Goal: Transaction & Acquisition: Purchase product/service

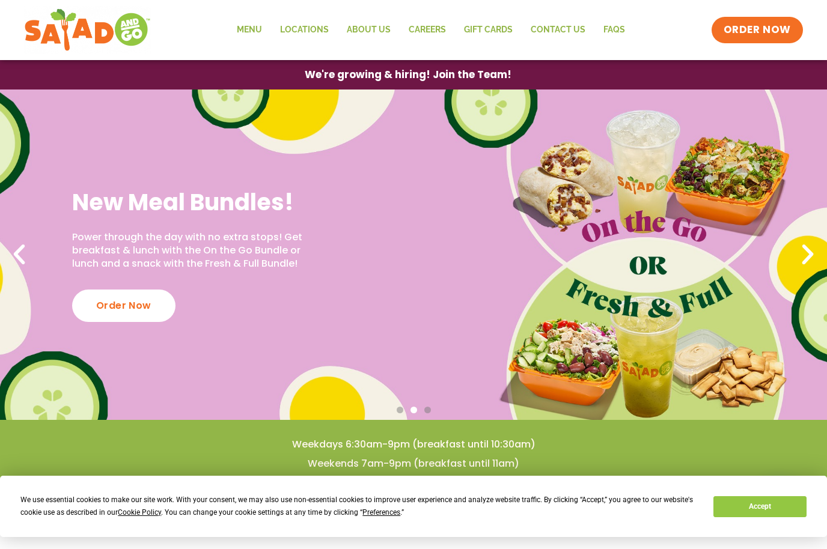
click at [379, 512] on span "Preferences" at bounding box center [381, 513] width 38 height 8
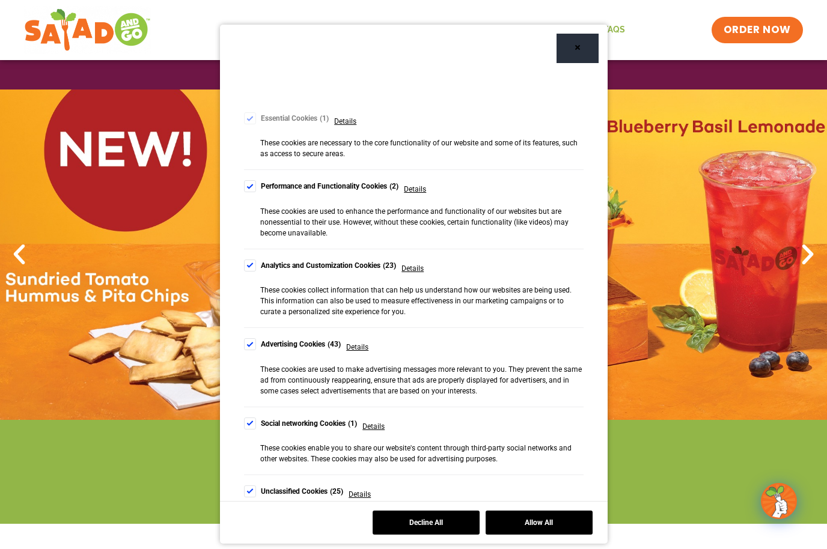
scroll to position [79, 0]
click at [251, 343] on div "Cookie Consent Preferences" at bounding box center [250, 346] width 12 height 12
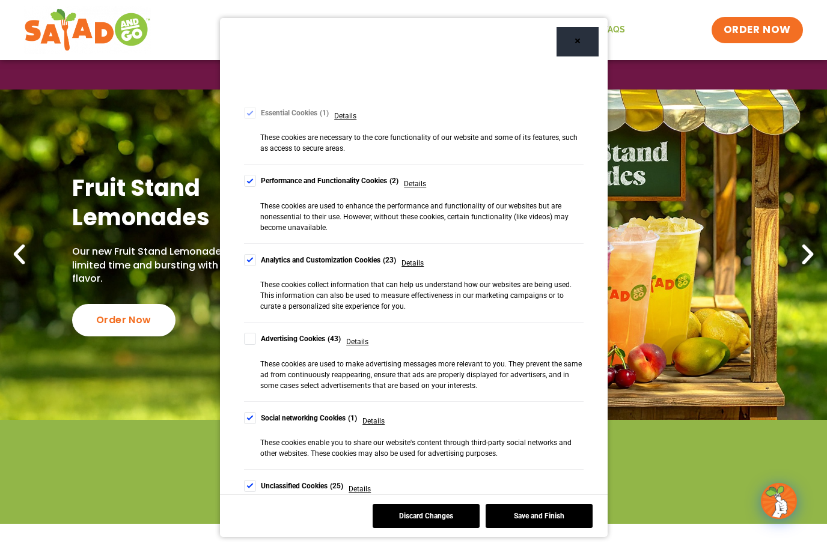
scroll to position [47, 0]
click at [242, 444] on div "Preferences We use different types of cookies to optimize your experience on ou…" at bounding box center [414, 262] width 388 height 551
click at [245, 480] on div "Unclassified Cookies 25 Details" at bounding box center [307, 489] width 127 height 18
click at [248, 480] on div "Cookie Consent Preferences" at bounding box center [250, 486] width 12 height 12
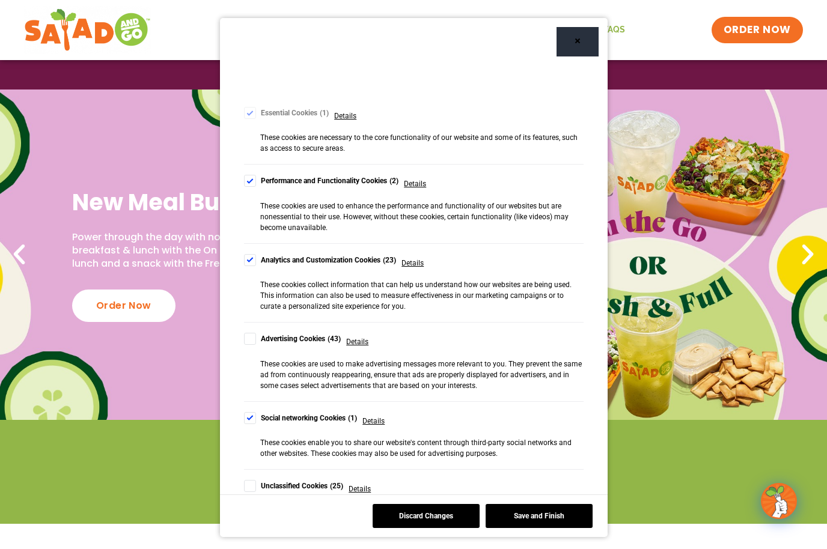
click at [255, 412] on div "Cookie Consent Preferences" at bounding box center [250, 418] width 12 height 12
click at [528, 517] on button "Save and Finish" at bounding box center [539, 516] width 107 height 24
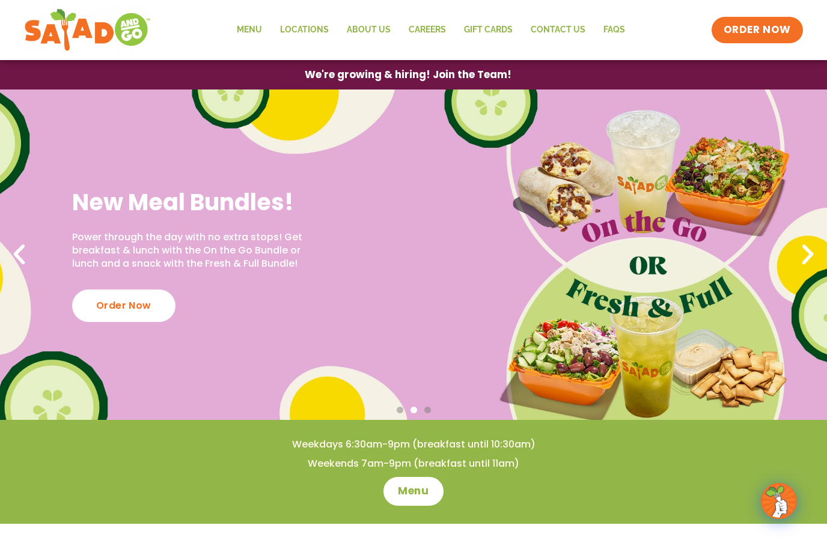
click at [243, 34] on link "Menu" at bounding box center [249, 30] width 43 height 28
click at [126, 307] on div "Order Now" at bounding box center [123, 306] width 103 height 32
click at [117, 304] on div "Order Now" at bounding box center [123, 306] width 103 height 32
click at [148, 317] on div "Order Now" at bounding box center [123, 306] width 103 height 32
click at [663, 184] on div "New Meal Bundles! Power through the day with no extra stops! Get breakfast & lu…" at bounding box center [413, 255] width 827 height 331
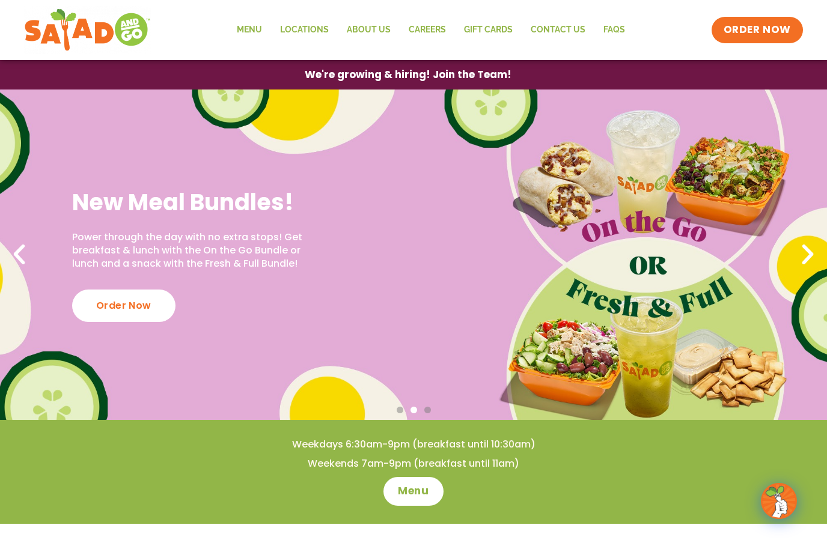
click at [132, 299] on div "Order Now" at bounding box center [123, 306] width 103 height 32
click at [173, 365] on div "New Meal Bundles! Power through the day with no extra stops! Get breakfast & lu…" at bounding box center [413, 255] width 827 height 331
click at [133, 300] on div "Order Now" at bounding box center [123, 306] width 103 height 32
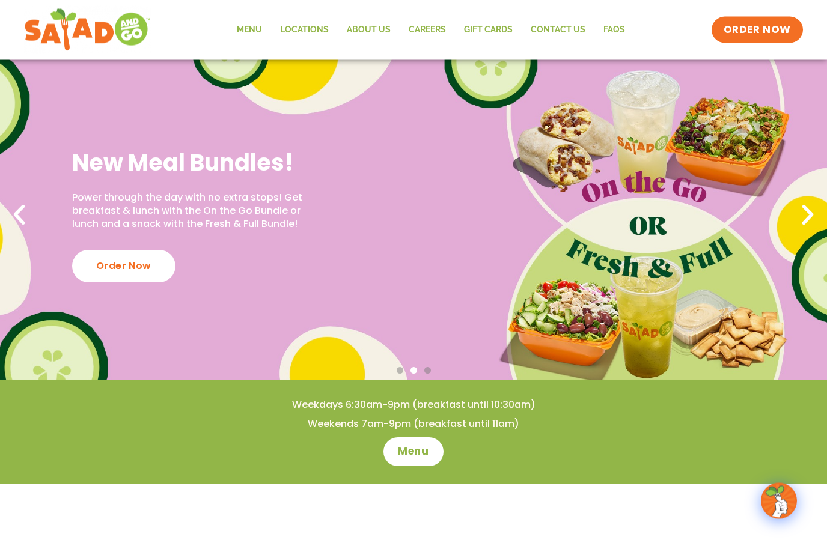
scroll to position [0, 0]
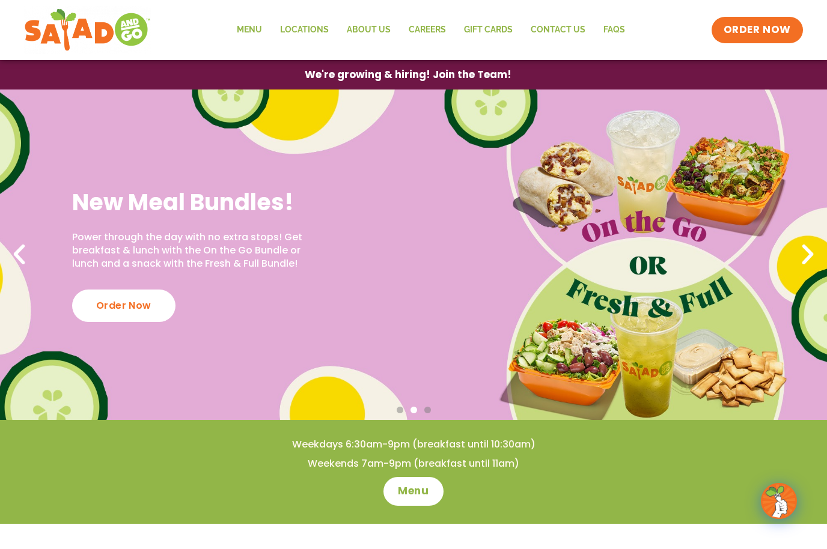
click at [251, 27] on link "Menu" at bounding box center [249, 30] width 43 height 28
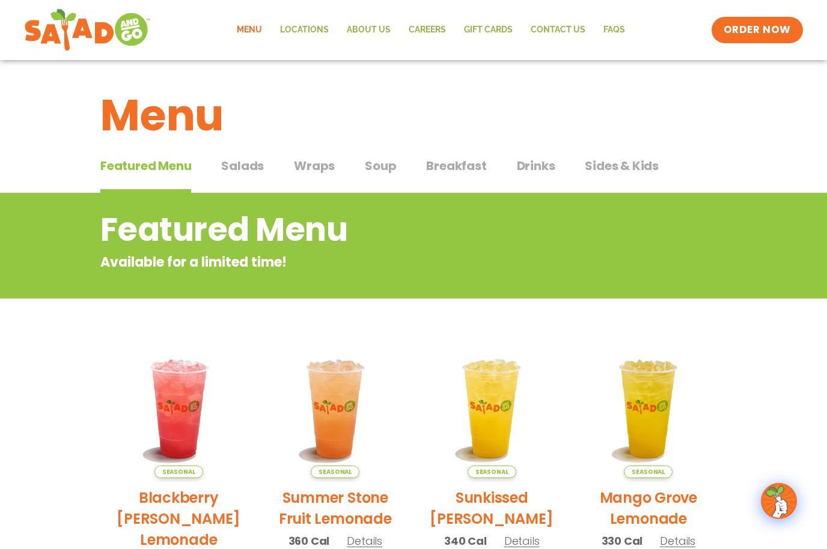
click at [460, 174] on span "Breakfast" at bounding box center [456, 166] width 60 height 18
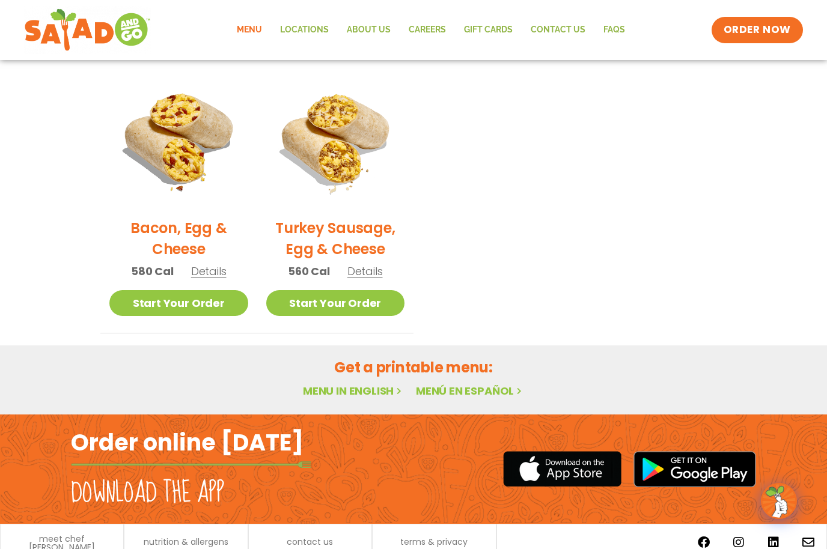
scroll to position [578, 0]
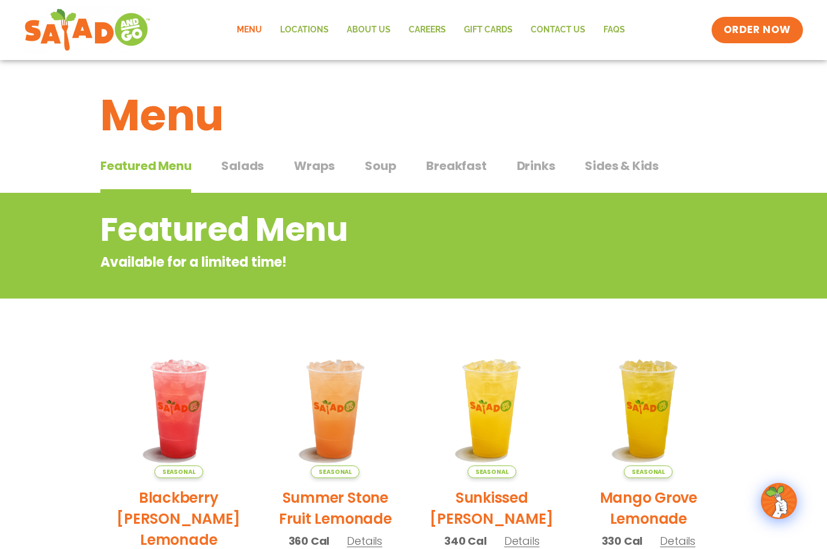
click at [781, 30] on span "ORDER NOW" at bounding box center [757, 30] width 67 height 14
